Goal: Information Seeking & Learning: Learn about a topic

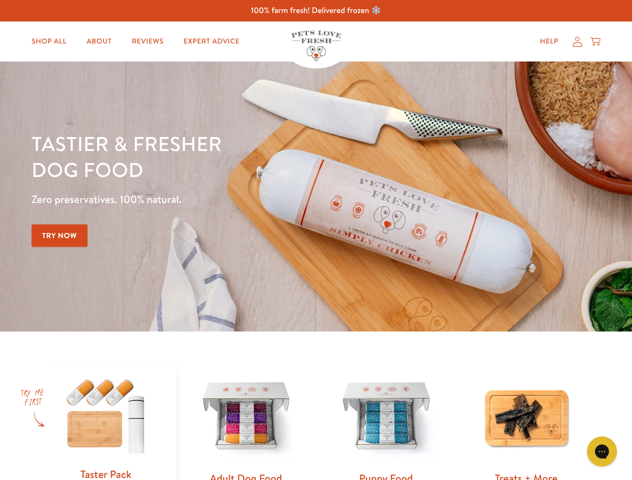
click at [316, 240] on div "Tastier & fresher dog food Zero preservatives. 100% natural. Try Now" at bounding box center [221, 197] width 379 height 132
click at [602, 452] on icon "Gorgias live chat" at bounding box center [602, 452] width 10 height 10
